Goal: Information Seeking & Learning: Learn about a topic

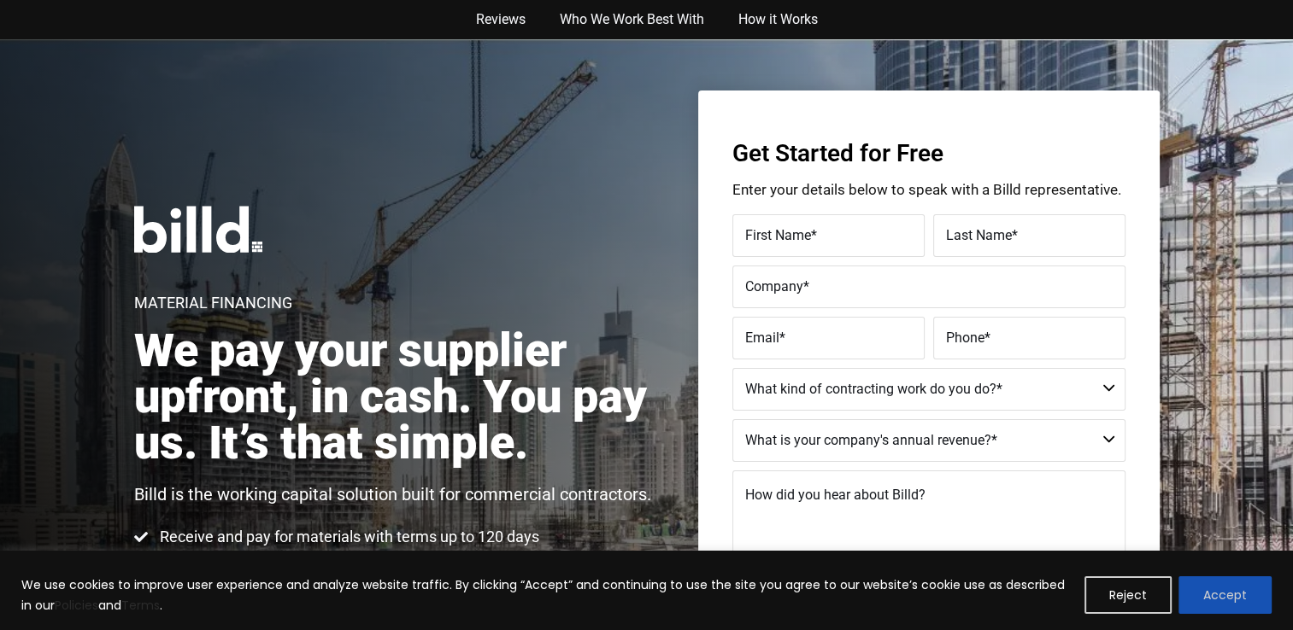
click at [1243, 589] on button "Accept" at bounding box center [1224, 596] width 93 height 38
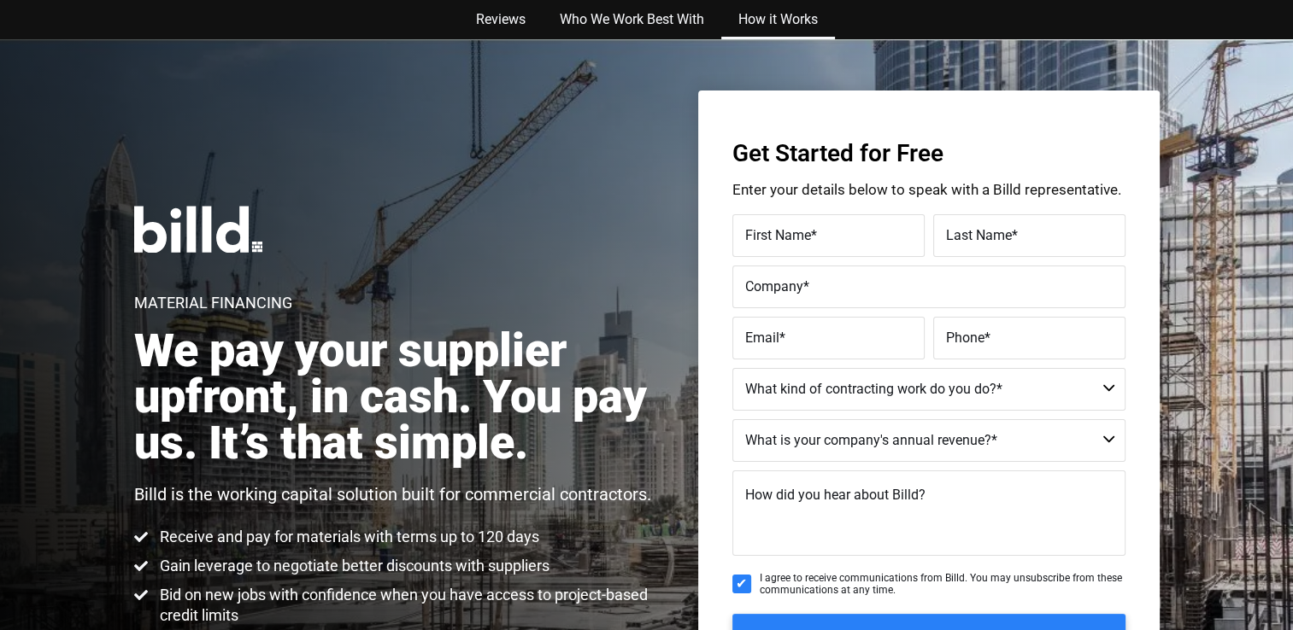
click at [788, 14] on link "How it Works" at bounding box center [778, 19] width 114 height 39
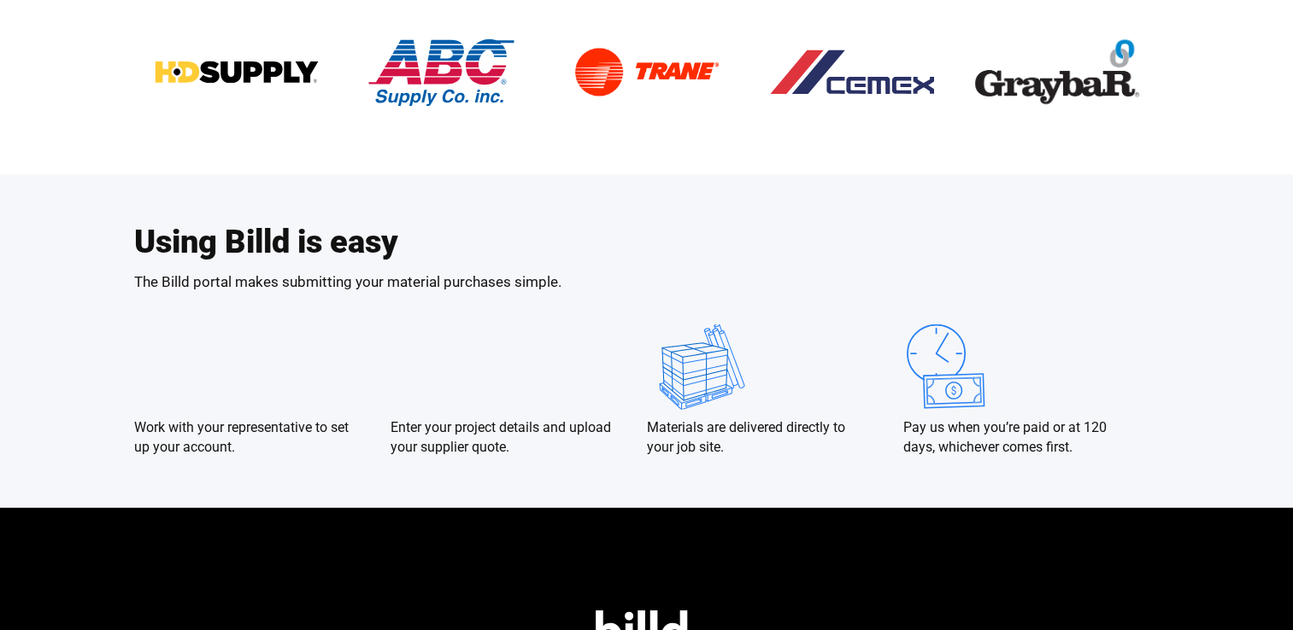
scroll to position [3093, 0]
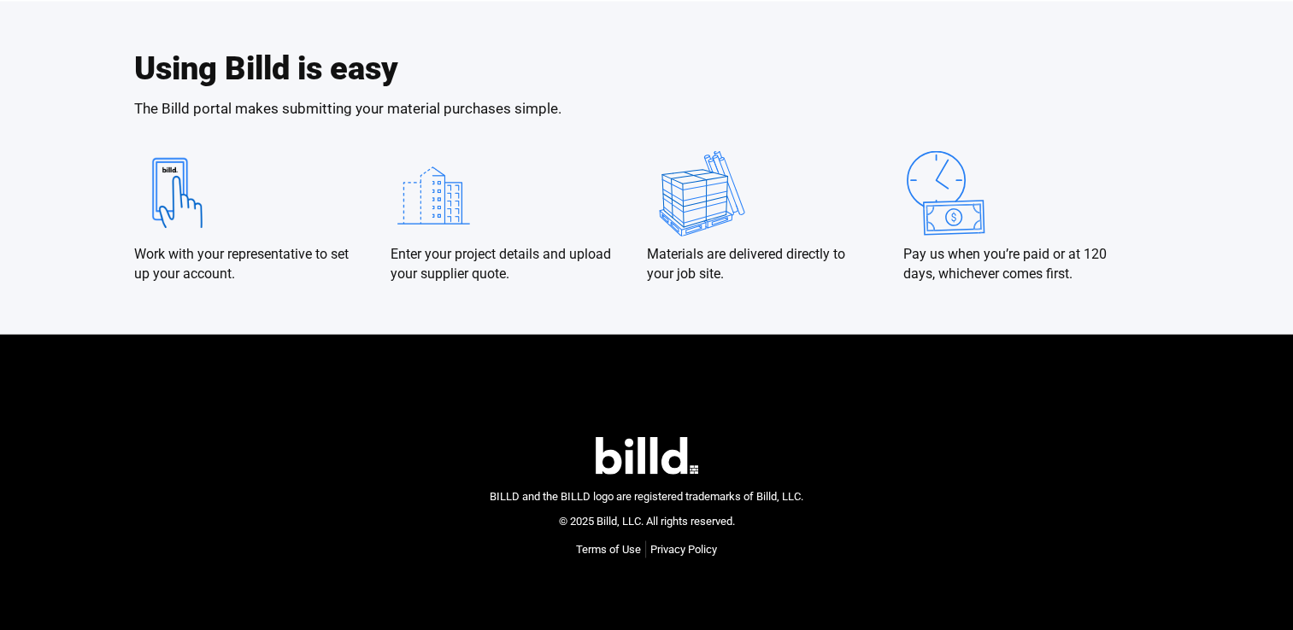
click at [430, 210] on img at bounding box center [432, 192] width 85 height 85
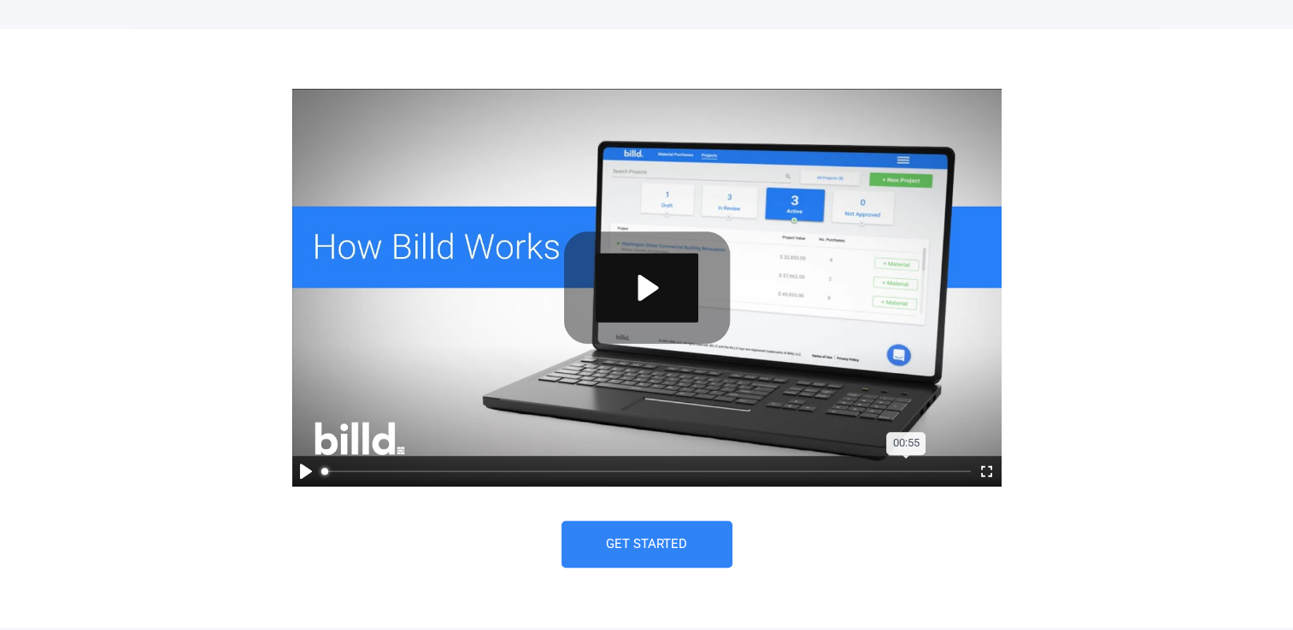
scroll to position [947, 0]
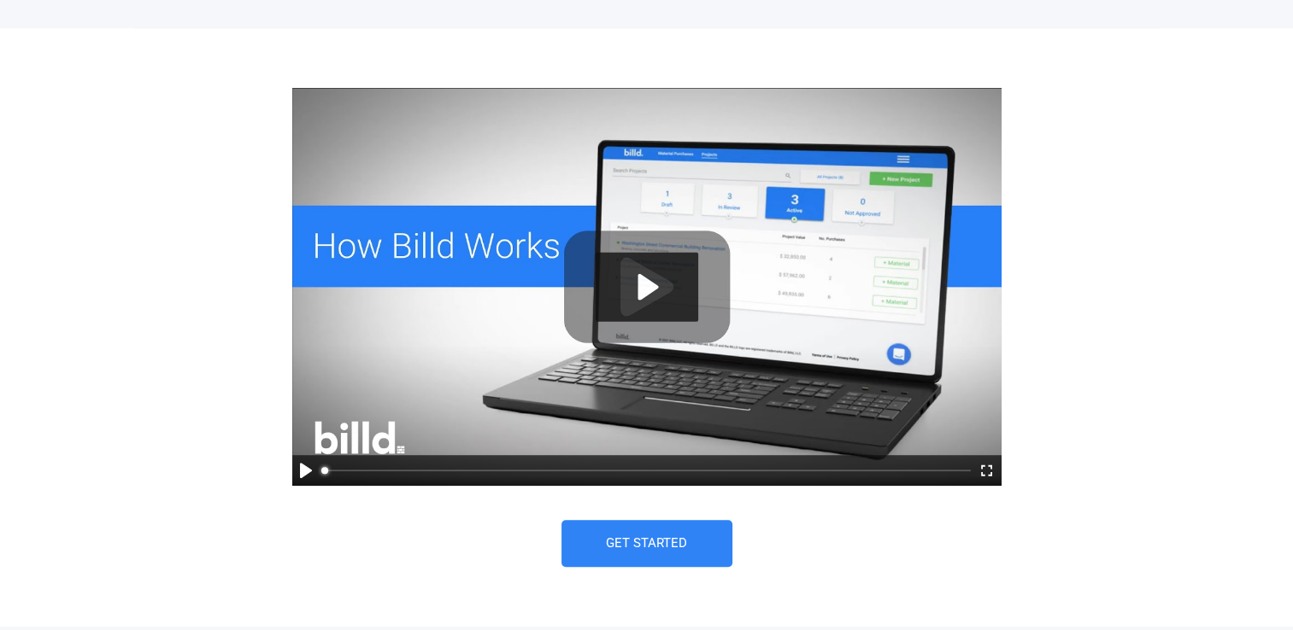
click at [654, 267] on button "Play" at bounding box center [646, 287] width 103 height 69
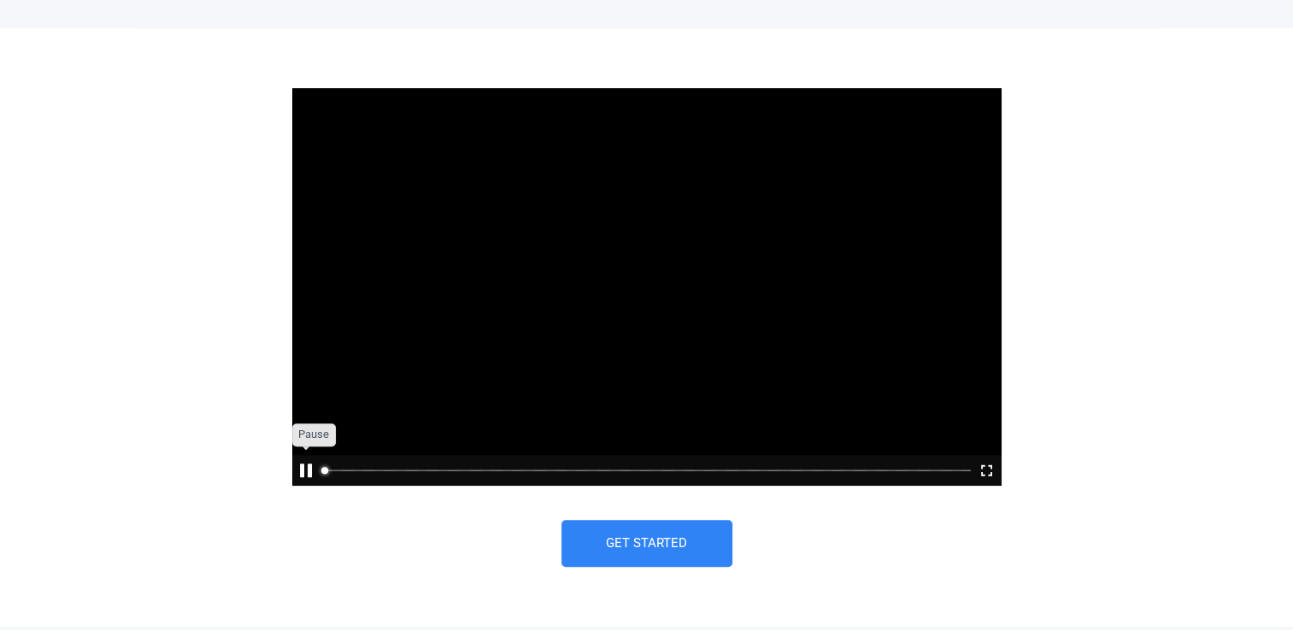
click at [302, 467] on button "Pause Play" at bounding box center [305, 470] width 27 height 31
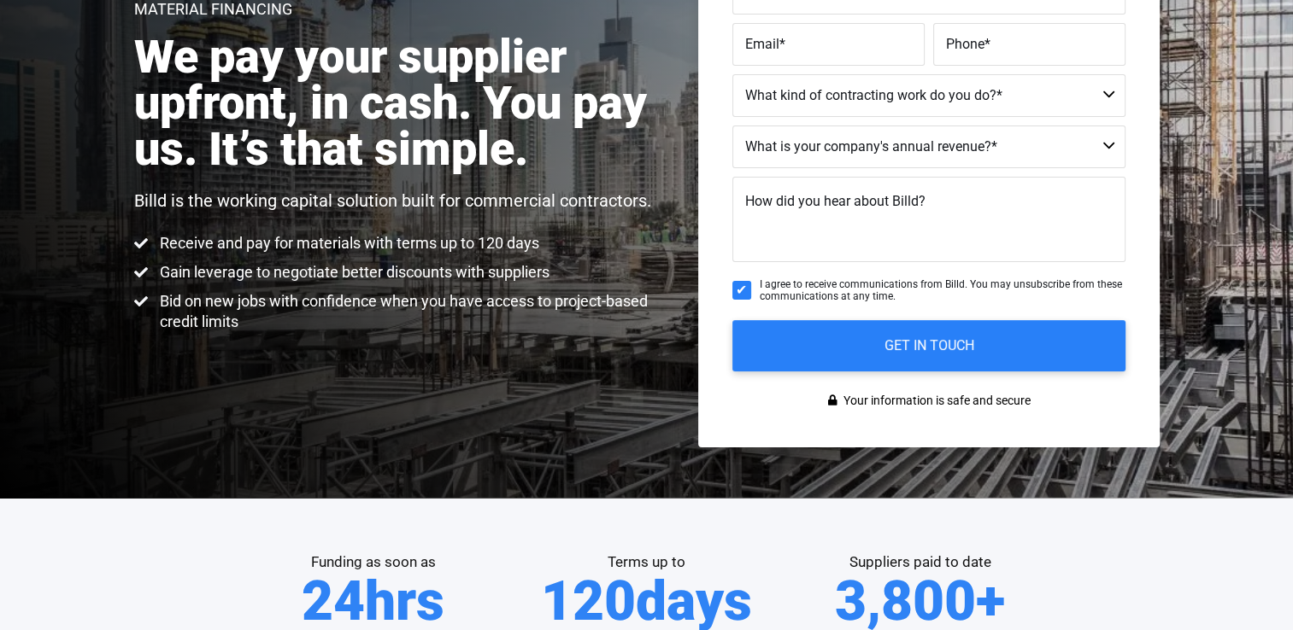
scroll to position [0, 0]
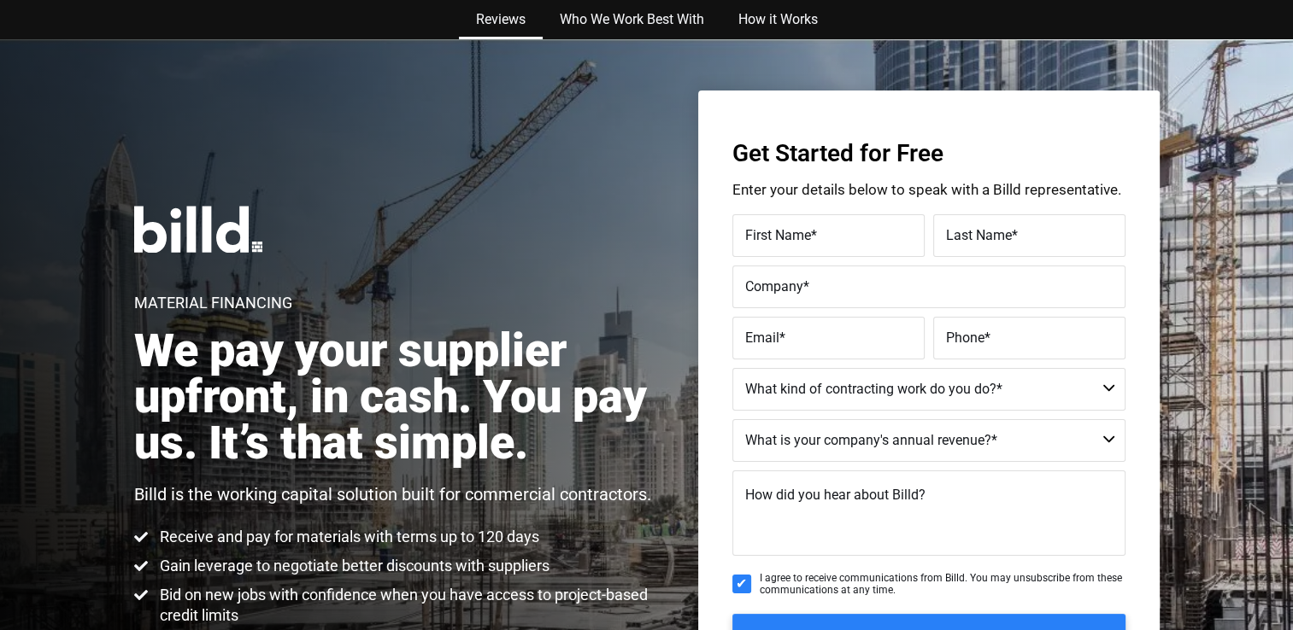
click at [509, 22] on link "Reviews" at bounding box center [501, 19] width 84 height 39
